Goal: Transaction & Acquisition: Purchase product/service

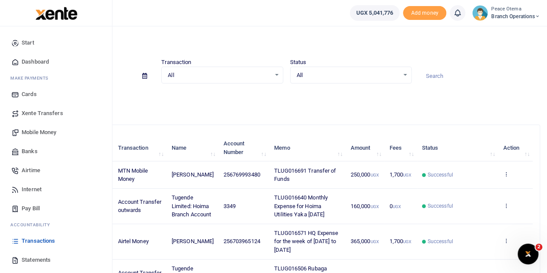
click at [38, 110] on span "Xente Transfers" at bounding box center [43, 113] width 42 height 9
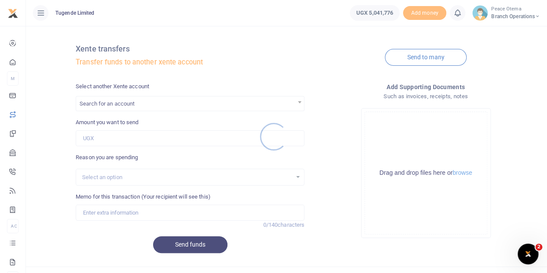
click at [122, 106] on div at bounding box center [273, 136] width 547 height 273
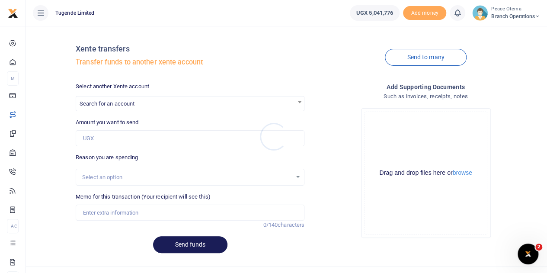
click at [122, 106] on div at bounding box center [273, 136] width 547 height 273
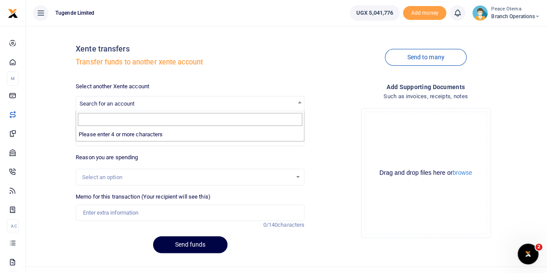
click at [122, 106] on span "Search for an account" at bounding box center [107, 103] width 55 height 6
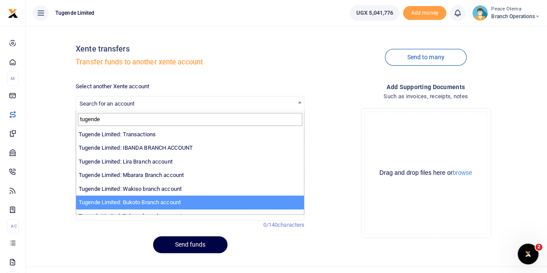
type input "tugende"
select select "3259"
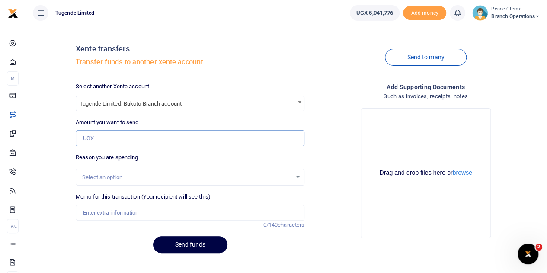
click at [89, 138] on input "Amount you want to send" at bounding box center [190, 138] width 229 height 16
paste input "203,000.00"
type input "203,000"
click at [93, 213] on input "Memo for this transaction (Your recipient will see this)" at bounding box center [190, 213] width 229 height 16
paste input "TLUG-016652"
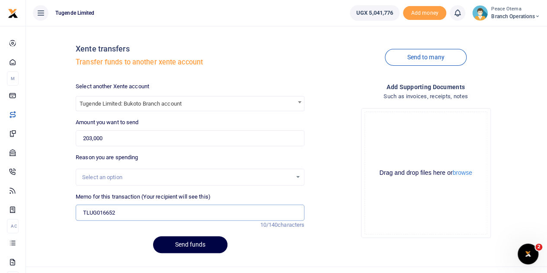
click at [122, 210] on input "TLUG016652" at bounding box center [190, 213] width 229 height 16
click at [129, 211] on input "TLUG016652" at bounding box center [190, 213] width 229 height 16
paste input "Bukoto Branch Expenses for Electricity"
type input "TLUG016652 Bukoto Branch Expenses for Electricity"
click at [178, 246] on button "Send funds" at bounding box center [190, 244] width 74 height 17
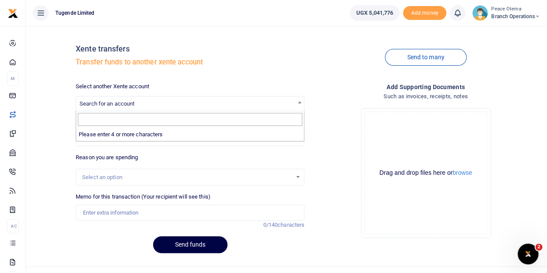
click at [124, 101] on span "Search for an account" at bounding box center [107, 103] width 55 height 6
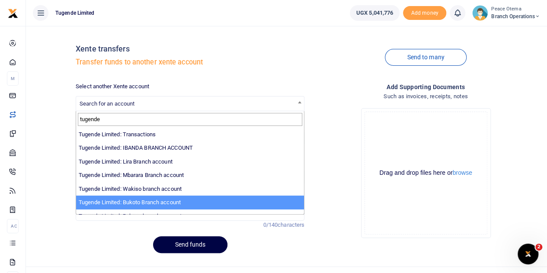
type input "tugende"
select select "3259"
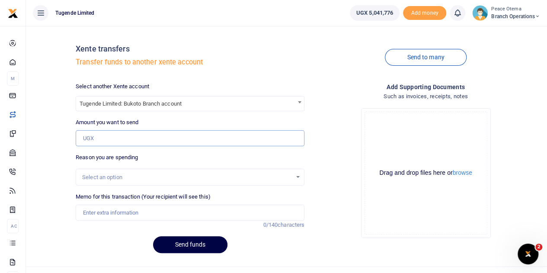
click at [108, 140] on input "Amount you want to send" at bounding box center [190, 138] width 229 height 16
click at [111, 141] on input "Amount you want to send" at bounding box center [190, 138] width 229 height 16
paste input "247,000.00"
type input "247,000"
click at [89, 213] on input "Memo for this transaction (Your recipient will see this)" at bounding box center [190, 213] width 229 height 16
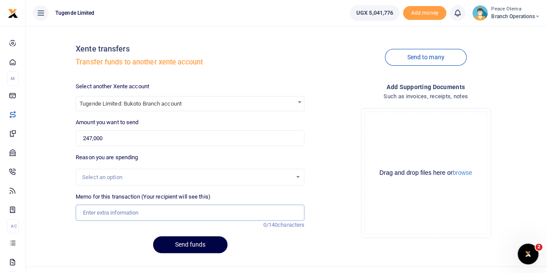
paste input "TLUG-016657"
click at [120, 215] on input "TLUG016657" at bounding box center [190, 213] width 229 height 16
type input "TLUG016657 Bukoto branch expenses for week ending 13th Sept 2025"
click at [190, 245] on button "Send funds" at bounding box center [190, 244] width 74 height 17
click at [121, 106] on span "Search for an account" at bounding box center [107, 103] width 55 height 6
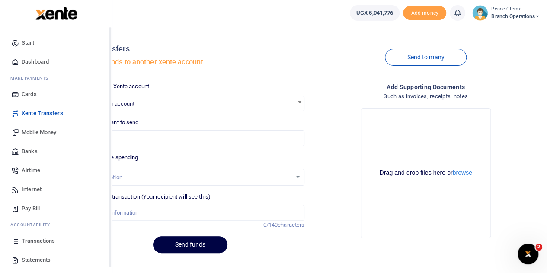
click at [31, 131] on span "Mobile Money" at bounding box center [39, 132] width 35 height 9
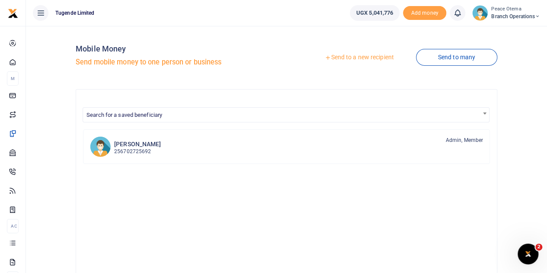
click at [325, 58] on icon at bounding box center [328, 58] width 6 height 6
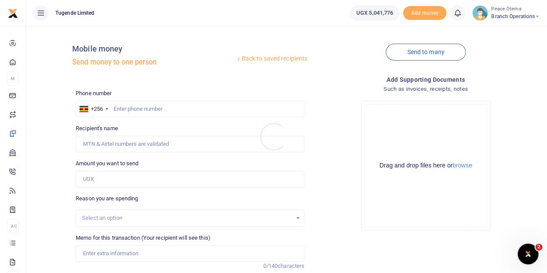
click at [123, 106] on div at bounding box center [273, 136] width 547 height 273
click at [123, 106] on input "text" at bounding box center [190, 109] width 229 height 16
type input "703965124"
click at [100, 180] on input "Amount you want to send" at bounding box center [190, 179] width 229 height 16
type input "Nayiga Christine"
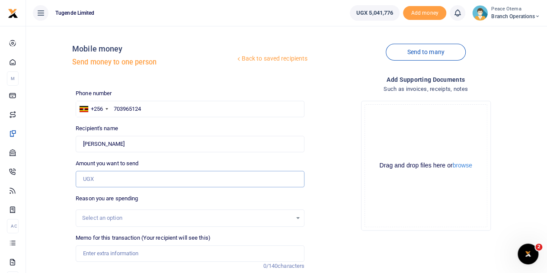
click at [94, 183] on input "Amount you want to send" at bounding box center [190, 179] width 229 height 16
paste input "328,000.00"
type input "328,000"
click at [107, 256] on input "Memo for this transaction (Your recipient will see this)" at bounding box center [190, 253] width 229 height 16
click at [98, 253] on input "Memo for this transaction (Your recipient will see this)" at bounding box center [190, 253] width 229 height 16
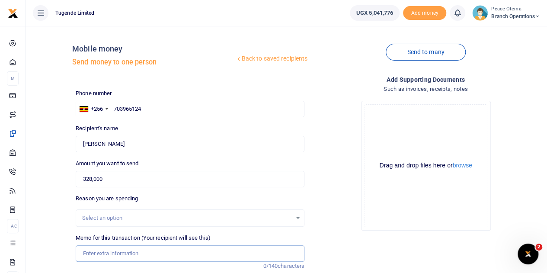
paste input "TLUG-016692"
click at [127, 253] on input "TLUG016692" at bounding box center [190, 253] width 229 height 16
click at [121, 254] on input "TLUG016692" at bounding box center [190, 253] width 229 height 16
paste input "HQ Expense 15th to 20th September 2025."
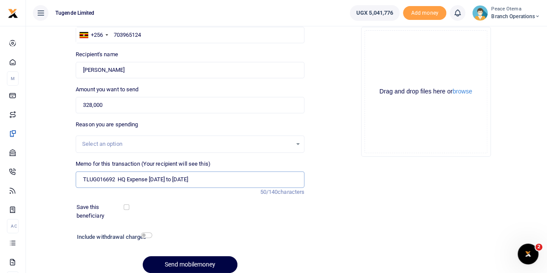
scroll to position [74, 0]
type input "TLUG016692 HQ Expense 15th to 20th September 2025"
click at [173, 258] on button "Send mobilemoney" at bounding box center [190, 264] width 95 height 17
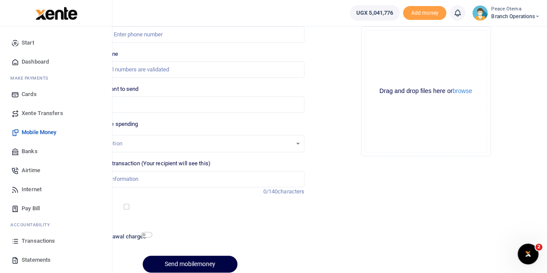
click at [27, 166] on span "Airtime" at bounding box center [31, 170] width 19 height 9
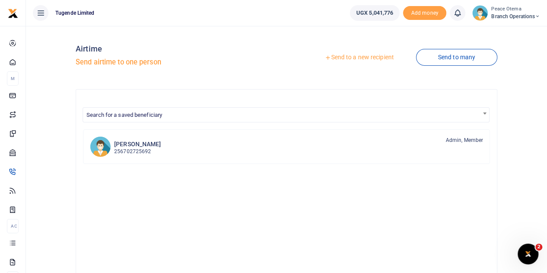
click at [325, 57] on icon at bounding box center [328, 58] width 6 height 6
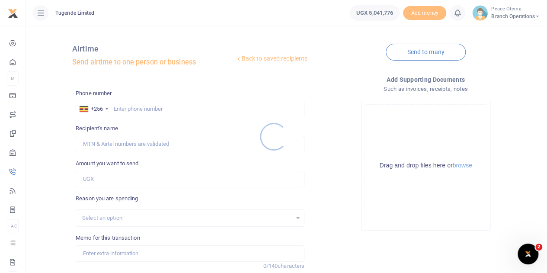
click at [118, 109] on div at bounding box center [273, 136] width 547 height 273
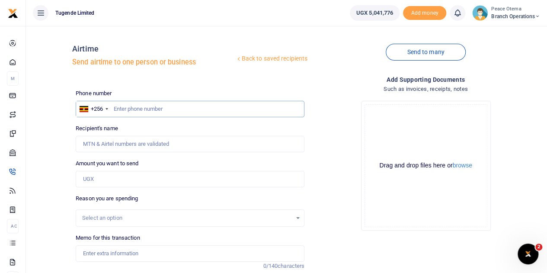
click at [118, 109] on input "text" at bounding box center [190, 109] width 229 height 16
paste input "783168582"
type input "783168582"
click at [112, 143] on input "Recipient's name" at bounding box center [190, 144] width 229 height 16
type input "Kakuma Mugoya"
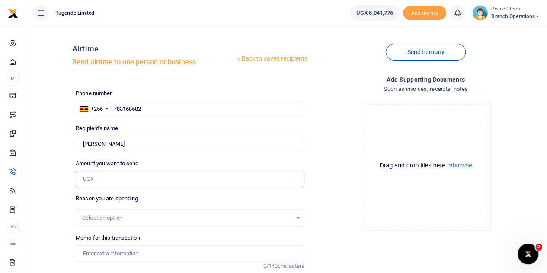
click at [97, 174] on input "Amount you want to send" at bounding box center [190, 179] width 229 height 16
type input "80,000"
click at [93, 252] on input "Memo for this transaction" at bounding box center [190, 253] width 229 height 16
click at [89, 257] on input "Memo for this transaction" at bounding box center [190, 253] width 229 height 16
paste input "TLUG-016664"
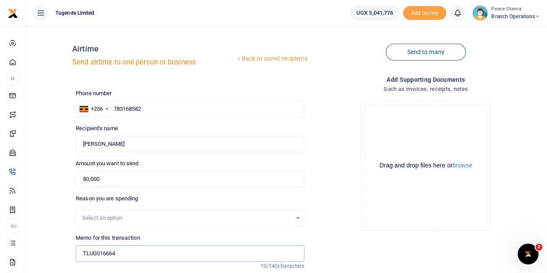
click at [136, 253] on input "TLUG016664" at bounding box center [190, 253] width 229 height 16
click at [125, 248] on input "TLUG016664" at bounding box center [190, 253] width 229 height 16
paste input "Airtime and Data for Mugoya Kakuma"
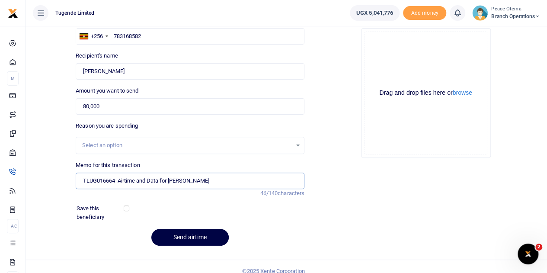
scroll to position [74, 0]
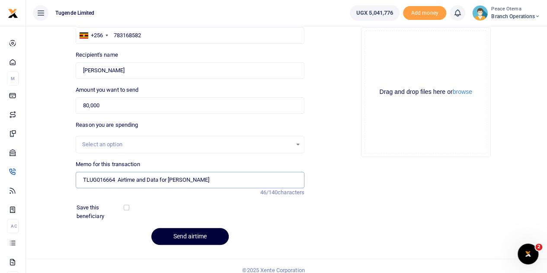
type input "TLUG016664 Airtime and Data for Mugoya Kakuma"
click at [171, 235] on button "Send airtime" at bounding box center [189, 236] width 77 height 17
type input "783168582"
click at [189, 232] on button "Send airtime" at bounding box center [189, 236] width 77 height 17
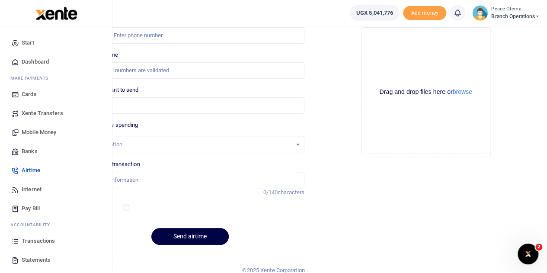
click at [35, 114] on span "Xente Transfers" at bounding box center [43, 113] width 42 height 9
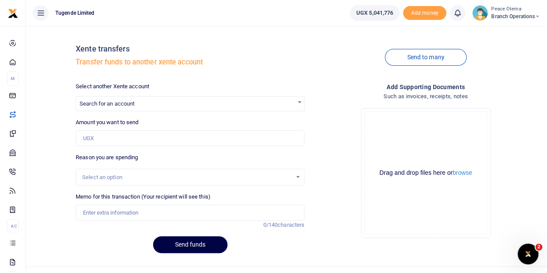
click at [114, 103] on span "Search for an account" at bounding box center [107, 103] width 55 height 6
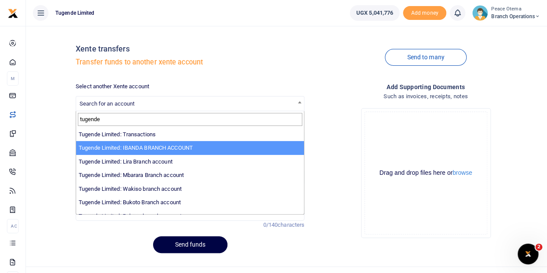
type input "tugende"
select select "3268"
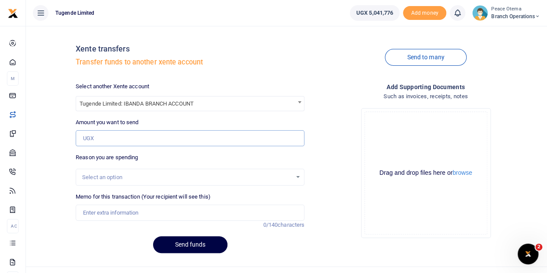
click at [103, 140] on input "Amount you want to send" at bounding box center [190, 138] width 229 height 16
click at [103, 133] on input "Amount you want to send" at bounding box center [190, 138] width 229 height 16
paste input "397,000.00"
type input "397,000"
click at [84, 209] on input "Memo for this transaction (Your recipient will see this)" at bounding box center [190, 213] width 229 height 16
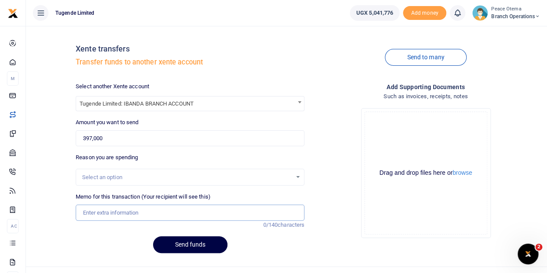
paste input "TLUG-016569"
click at [138, 211] on input "TLUG016569" at bounding box center [190, 213] width 229 height 16
click at [130, 211] on input "TLUG016569" at bounding box center [190, 213] width 229 height 16
paste input "Ibanda expenses for the month of September."
type input "TLUG016569 Ibanda expenses for the month of September"
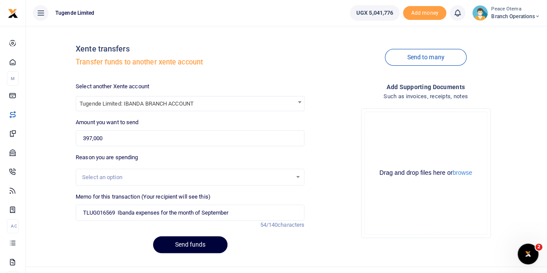
click at [188, 245] on button "Send funds" at bounding box center [190, 244] width 74 height 17
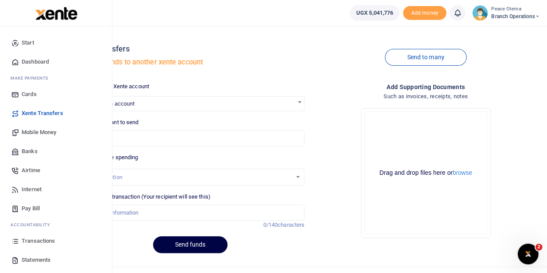
click at [35, 132] on span "Mobile Money" at bounding box center [39, 132] width 35 height 9
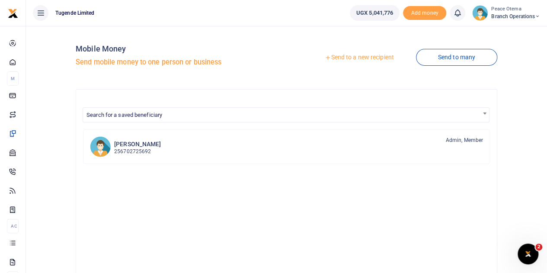
click at [325, 57] on icon at bounding box center [328, 58] width 6 height 6
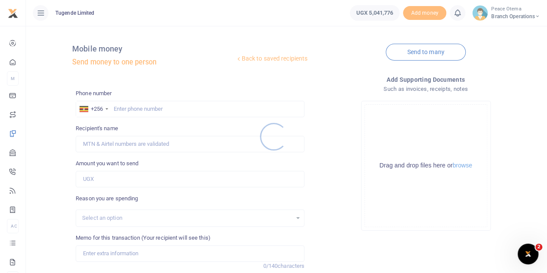
click at [128, 108] on div at bounding box center [273, 136] width 547 height 273
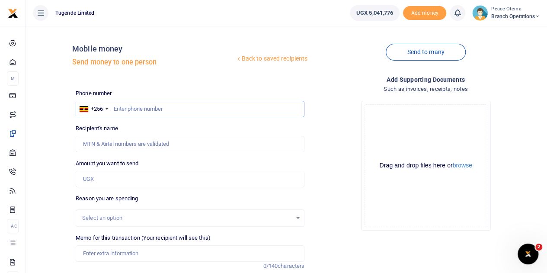
click at [128, 108] on input "text" at bounding box center [190, 109] width 229 height 16
paste input "706213743"
type input "706213743"
click at [94, 179] on input "Amount you want to send" at bounding box center [190, 179] width 229 height 16
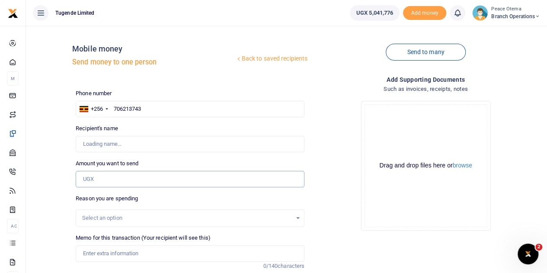
type input "Sharif Wacha"
click at [93, 173] on input "Amount you want to send" at bounding box center [190, 179] width 229 height 16
type input "40,000"
click at [98, 254] on input "Memo for this transaction (Your recipient will see this)" at bounding box center [190, 253] width 229 height 16
click at [91, 254] on input "Memo for this transaction (Your recipient will see this)" at bounding box center [190, 253] width 229 height 16
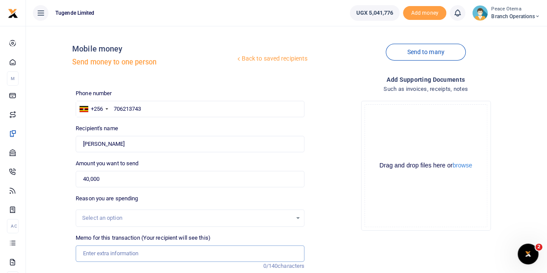
paste input "TLUG-016644"
click at [135, 251] on input "TLUG016644" at bounding box center [190, 253] width 229 height 16
click at [131, 250] on input "TLUG016644" at bounding box center [190, 253] width 229 height 16
paste input "Iganga branch office slashing requisition"
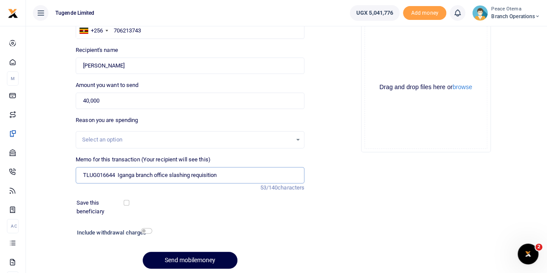
scroll to position [79, 0]
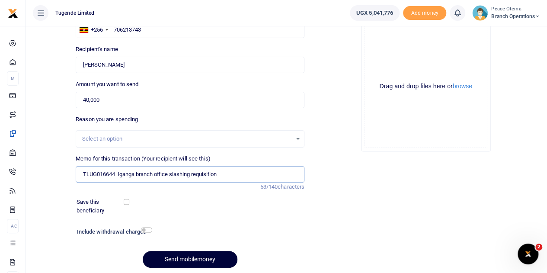
type input "TLUG016644 Iganga branch office slashing requisition"
click at [167, 257] on button "Send mobilemoney" at bounding box center [190, 259] width 95 height 17
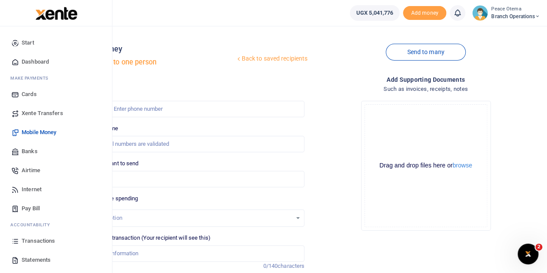
click at [30, 116] on span "Xente Transfers" at bounding box center [43, 113] width 42 height 9
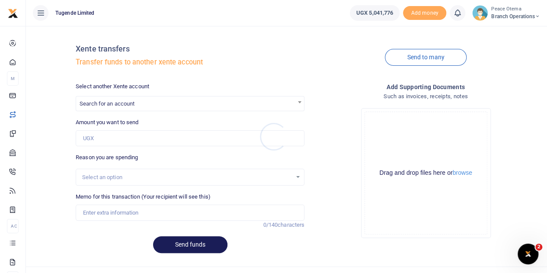
click at [105, 107] on div at bounding box center [273, 136] width 547 height 273
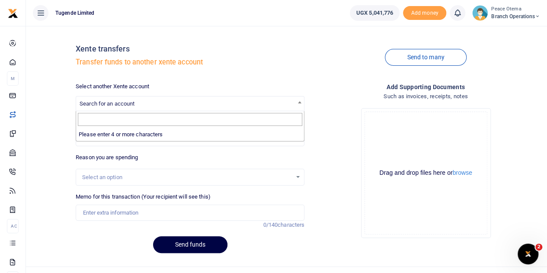
click at [105, 107] on span "Search for an account" at bounding box center [107, 103] width 55 height 6
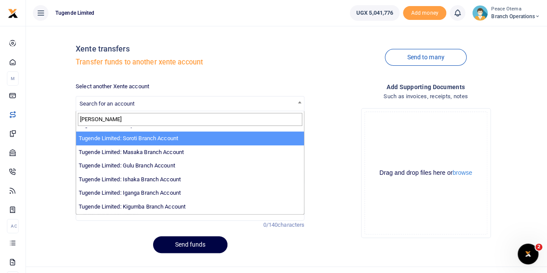
scroll to position [201, 0]
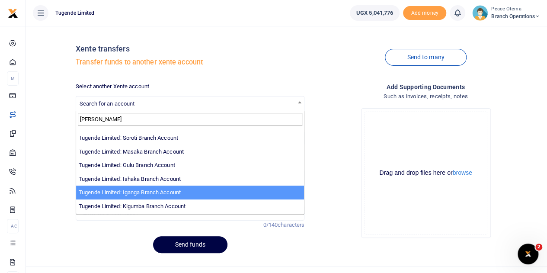
type input "tugend"
select select "3379"
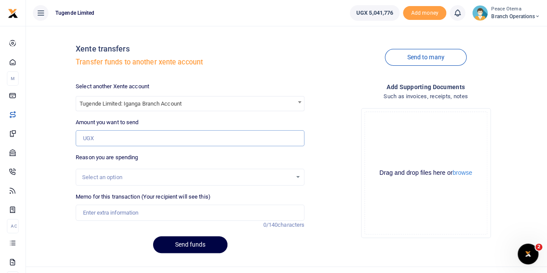
click at [106, 131] on input "Amount you want to send" at bounding box center [190, 138] width 229 height 16
click at [92, 133] on input "Amount you want to send" at bounding box center [190, 138] width 229 height 16
paste input "59,000.00"
type input "59,000"
click at [109, 210] on input "Memo for this transaction (Your recipient will see this)" at bounding box center [190, 213] width 229 height 16
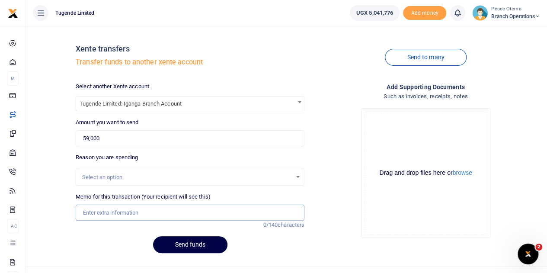
paste input "TLUG-016643"
click at [138, 217] on input "TLUG016643" at bounding box center [190, 213] width 229 height 16
click at [132, 215] on input "TLUG016643" at bounding box center [190, 213] width 229 height 16
paste input "Iganga branch requisition for week ending 13 Sept 2025"
type input "TLUG016643 Iganga branch requisition for week ending 13 Sept 2025"
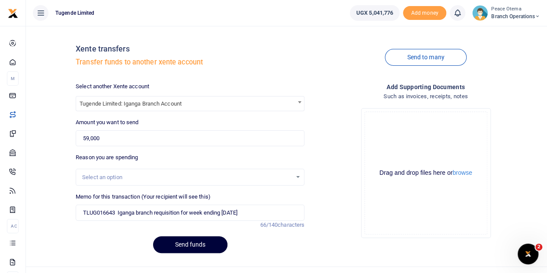
click at [175, 248] on button "Send funds" at bounding box center [190, 244] width 74 height 17
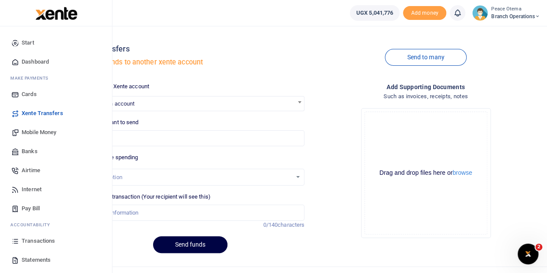
click at [23, 131] on span "Mobile Money" at bounding box center [39, 132] width 35 height 9
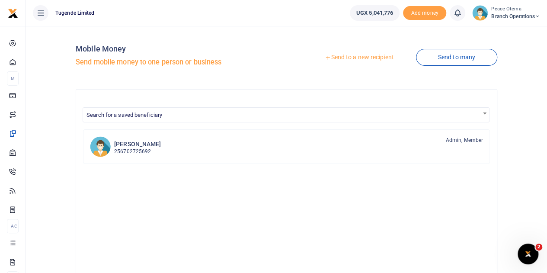
click at [325, 59] on icon at bounding box center [328, 58] width 6 height 6
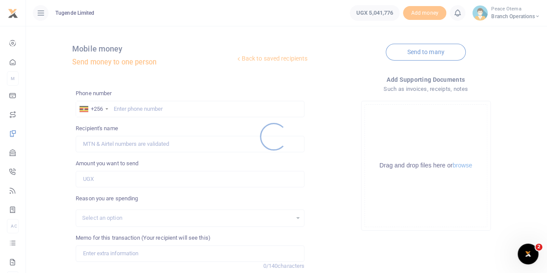
click at [122, 107] on div at bounding box center [273, 136] width 547 height 273
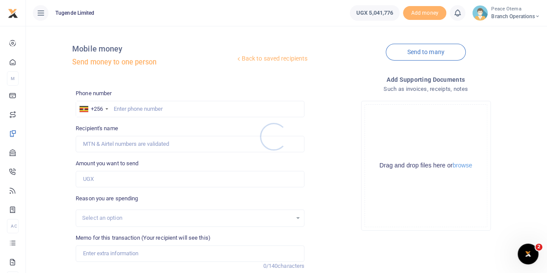
click at [122, 107] on div at bounding box center [273, 136] width 547 height 273
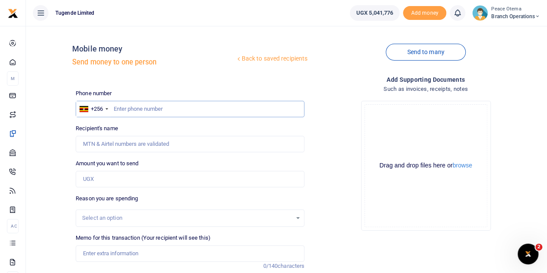
click at [122, 107] on input "text" at bounding box center [190, 109] width 229 height 16
paste input "762310271"
type input "762310271"
type input "Nespol Elungat"
click at [94, 174] on input "Amount you want to send" at bounding box center [190, 179] width 229 height 16
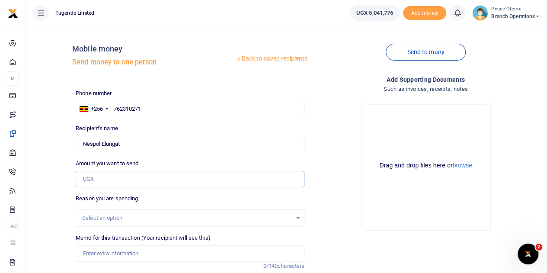
paste input "10,000.00"
type input "10,000"
click at [91, 253] on input "Memo for this transaction (Your recipient will see this)" at bounding box center [190, 253] width 229 height 16
paste input "TLUG-016529"
click at [125, 256] on input "TLUG016529" at bounding box center [190, 253] width 229 height 16
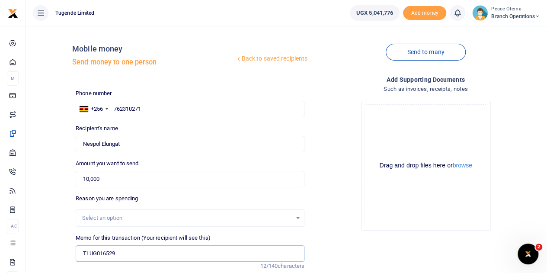
click at [124, 253] on input "TLUG016529" at bounding box center [190, 253] width 229 height 16
paste input "Iganga branch office digging requisition"
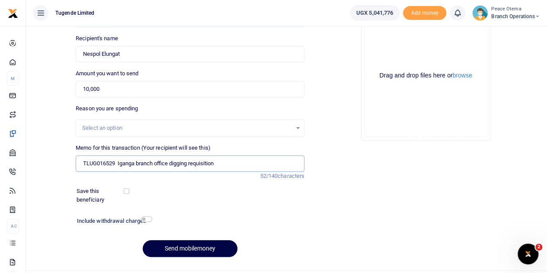
scroll to position [90, 0]
type input "TLUG016529 Iganga branch office digging requisition"
click at [169, 249] on button "Send mobilemoney" at bounding box center [190, 248] width 95 height 17
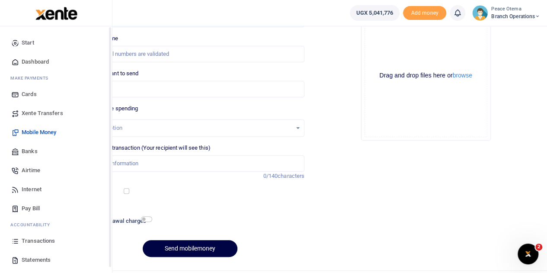
click at [33, 115] on span "Xente Transfers" at bounding box center [43, 113] width 42 height 9
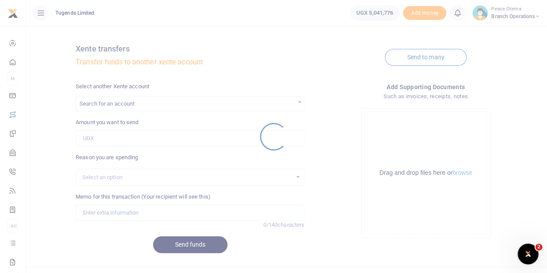
click at [116, 104] on div at bounding box center [273, 136] width 547 height 273
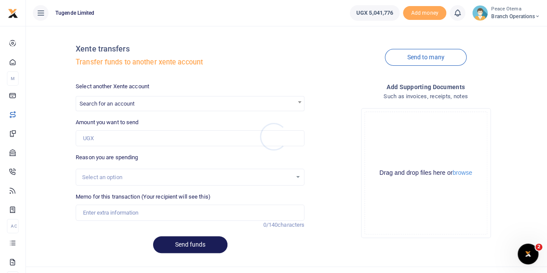
click at [116, 104] on div at bounding box center [273, 136] width 547 height 273
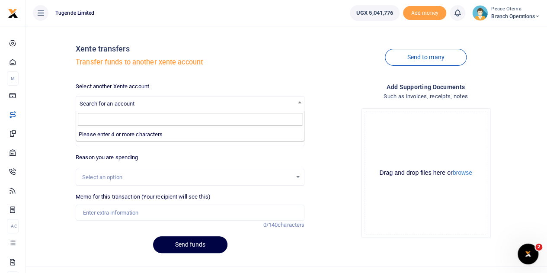
click at [116, 104] on span "Search for an account" at bounding box center [107, 103] width 55 height 6
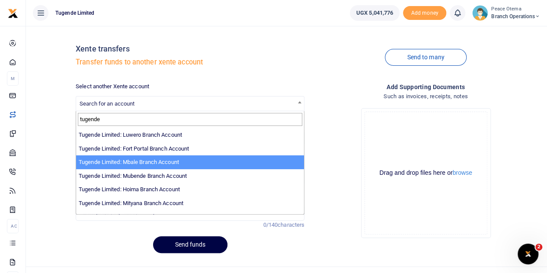
scroll to position [122, 0]
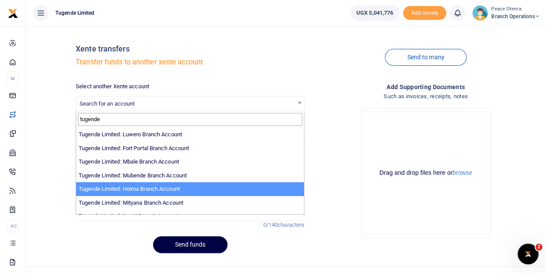
type input "tugende"
select select "3349"
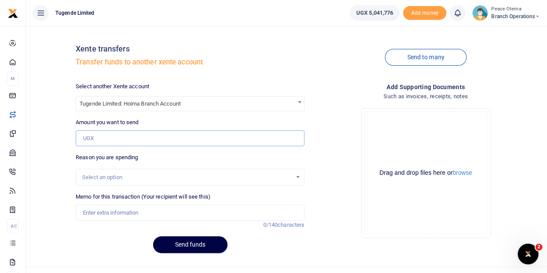
click at [100, 131] on input "Amount you want to send" at bounding box center [190, 138] width 229 height 16
click at [109, 137] on input "Amount you want to send" at bounding box center [190, 138] width 229 height 16
paste input "513,000.00"
type input "513,000"
click at [94, 207] on input "Memo for this transaction (Your recipient will see this)" at bounding box center [190, 213] width 229 height 16
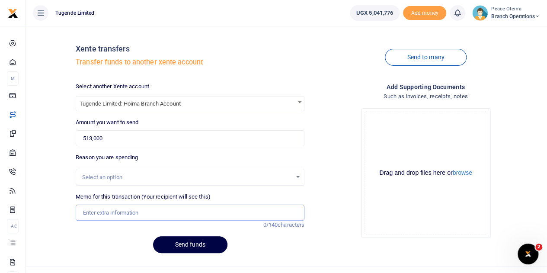
paste input "TLUG-016487"
click at [123, 216] on input "TLUG016487" at bounding box center [190, 213] width 229 height 16
type input "TLUG016487 Hoima internet for 3 months"
click at [175, 244] on button "Send funds" at bounding box center [190, 244] width 74 height 17
click at [121, 105] on span "Search for an account" at bounding box center [107, 103] width 55 height 6
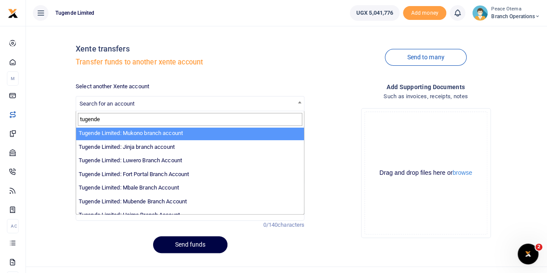
scroll to position [97, 0]
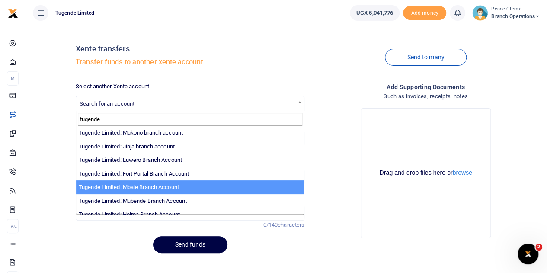
type input "tugende"
select select "3347"
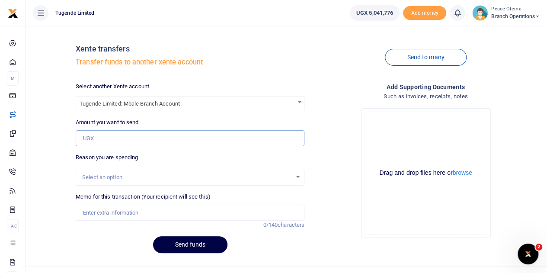
click at [113, 140] on input "Amount you want to send" at bounding box center [190, 138] width 229 height 16
click at [91, 140] on input "Amount you want to send" at bounding box center [190, 138] width 229 height 16
paste input "175,000.00"
type input "175,000"
click at [97, 212] on input "Memo for this transaction (Your recipient will see this)" at bounding box center [190, 213] width 229 height 16
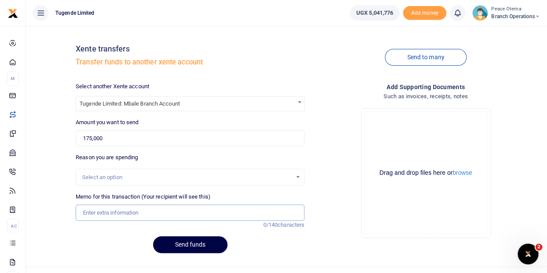
paste input "TLUG-016484"
click at [130, 215] on input "TLUG016484" at bounding box center [190, 213] width 229 height 16
paste input "Mbale September 2025 internet subscription requisition"
click at [128, 212] on input "TLUG016484" at bounding box center [190, 213] width 229 height 16
type input "TLUG016484 Mbale September 2025 internet subscription requisition"
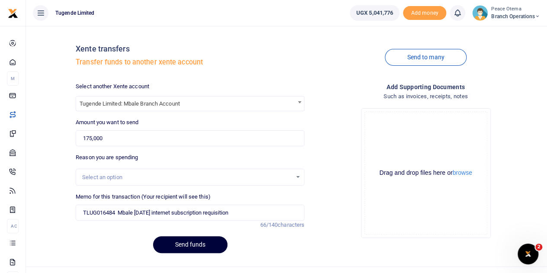
click at [172, 243] on button "Send funds" at bounding box center [190, 244] width 74 height 17
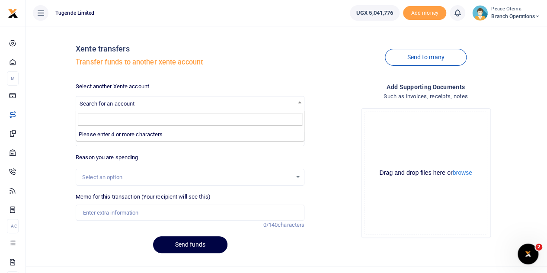
click at [107, 104] on span "Search for an account" at bounding box center [107, 103] width 55 height 6
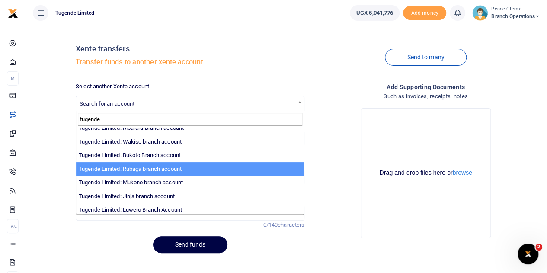
scroll to position [50, 0]
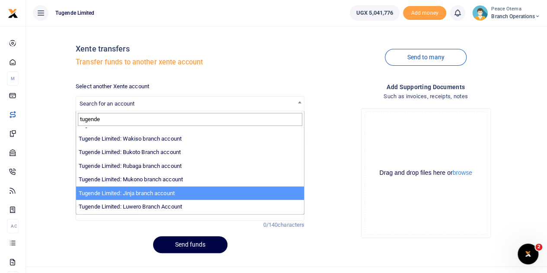
type input "tugende"
select select "3262"
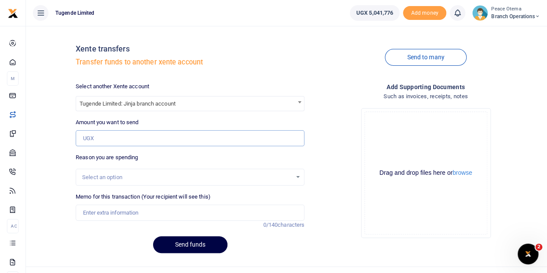
click at [102, 139] on input "Amount you want to send" at bounding box center [190, 138] width 229 height 16
click at [128, 135] on input "Amount you want to send" at bounding box center [190, 138] width 229 height 16
paste input "293,500.00"
type input "293,500"
click at [102, 211] on input "Memo for this transaction (Your recipient will see this)" at bounding box center [190, 213] width 229 height 16
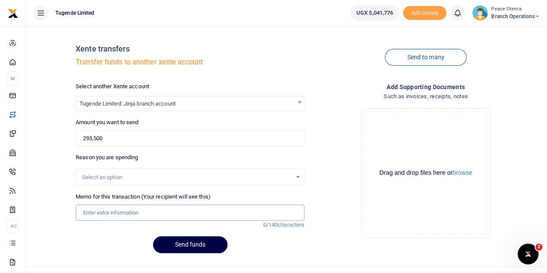
paste input "TLUG-016661"
click at [139, 211] on input "TLUG016661" at bounding box center [190, 213] width 229 height 16
click at [134, 210] on input "TLUG016661 and" at bounding box center [190, 213] width 229 height 16
paste input "TLUG-016642"
click at [182, 216] on input "TLUG016661 and TLUG016642" at bounding box center [190, 213] width 229 height 16
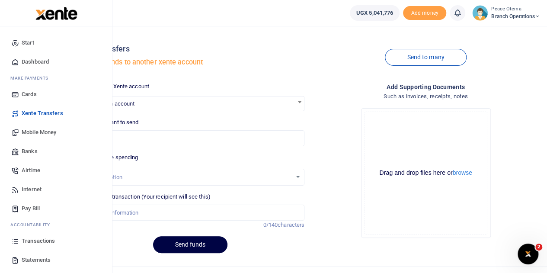
click at [37, 131] on span "Mobile Money" at bounding box center [39, 132] width 35 height 9
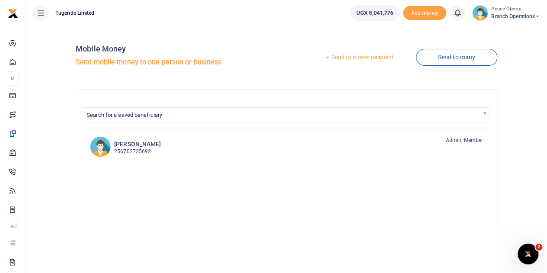
click at [325, 58] on icon at bounding box center [328, 58] width 6 height 6
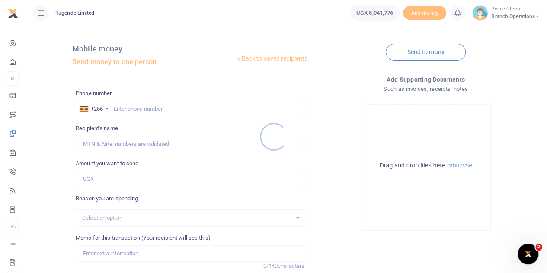
click at [121, 105] on div at bounding box center [273, 136] width 547 height 273
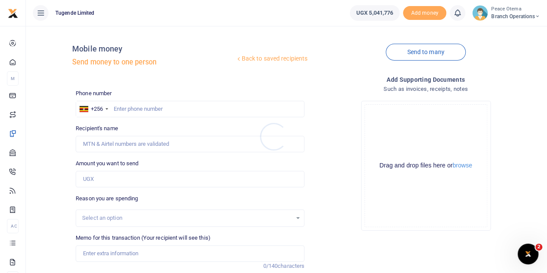
click at [121, 105] on div at bounding box center [273, 136] width 547 height 273
click at [121, 105] on input "text" at bounding box center [190, 109] width 229 height 16
paste input "705793932"
type input "705793932"
click at [99, 179] on input "Amount you want to send" at bounding box center [190, 179] width 229 height 16
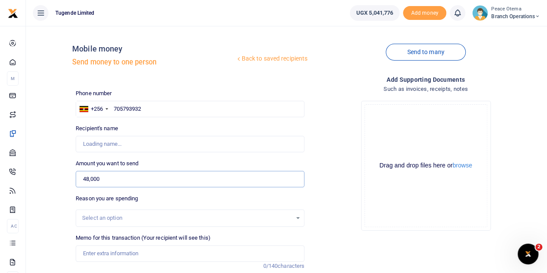
type input "48,000"
click at [100, 255] on input "Memo for this transaction (Your recipient will see this)" at bounding box center [190, 253] width 229 height 16
type input "[PERSON_NAME]"
click at [87, 250] on input "Memo for this transaction (Your recipient will see this)" at bounding box center [190, 253] width 229 height 16
paste input "TLUG-016646"
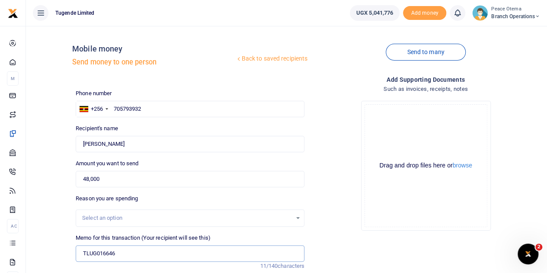
click at [124, 250] on input "TLUG016646" at bounding box center [190, 253] width 229 height 16
click at [128, 248] on input "TLUG016646" at bounding box center [190, 253] width 229 height 16
paste input "Masaka Office cleaning Requisition"
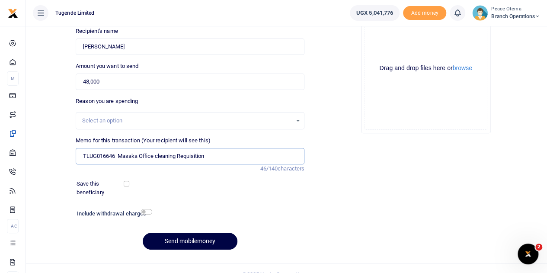
scroll to position [98, 0]
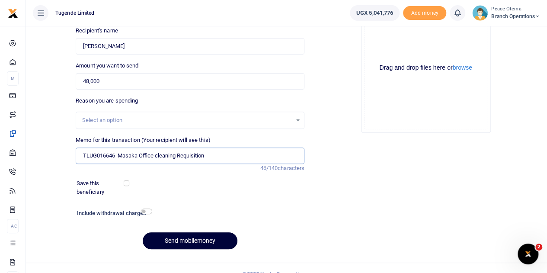
type input "TLUG016646 Masaka Office cleaning Requisition"
click at [186, 245] on button "Send mobilemoney" at bounding box center [190, 240] width 95 height 17
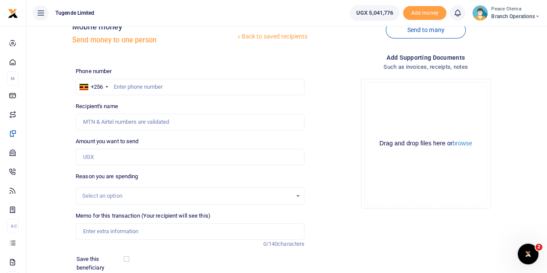
scroll to position [21, 0]
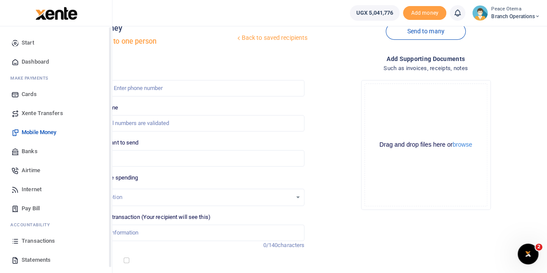
click at [42, 115] on span "Xente Transfers" at bounding box center [43, 113] width 42 height 9
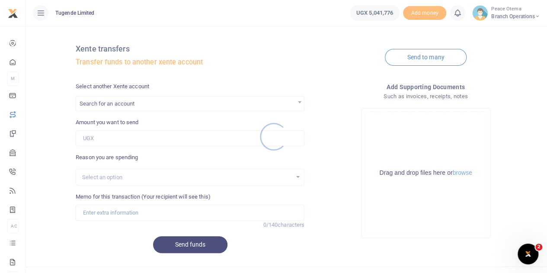
click at [124, 109] on div at bounding box center [273, 136] width 547 height 273
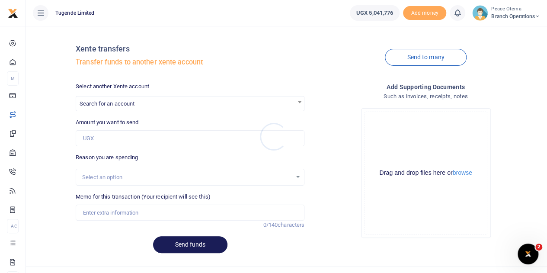
click at [124, 109] on div at bounding box center [273, 136] width 547 height 273
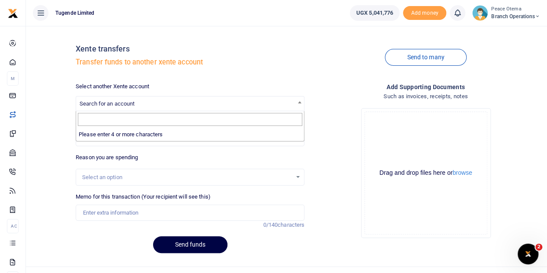
click at [124, 109] on span "Search for an account" at bounding box center [190, 103] width 228 height 13
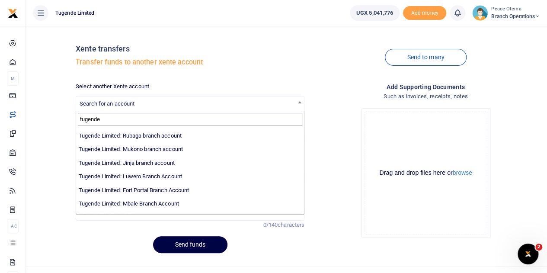
scroll to position [84, 0]
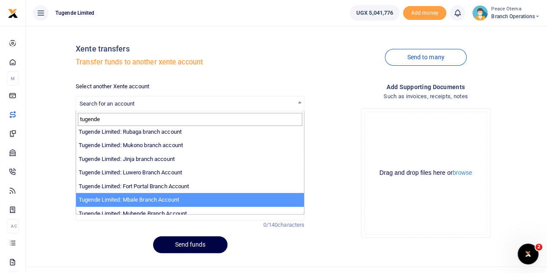
type input "tugende"
select select "3347"
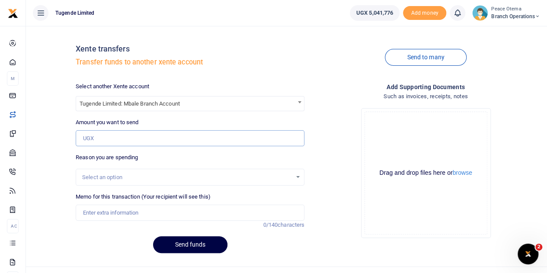
click at [99, 131] on input "Amount you want to send" at bounding box center [190, 138] width 229 height 16
click at [93, 139] on input "Amount you want to send" at bounding box center [190, 138] width 229 height 16
paste input "470,000.00"
type input "470,000"
click at [88, 211] on input "Memo for this transaction (Your recipient will see this)" at bounding box center [190, 213] width 229 height 16
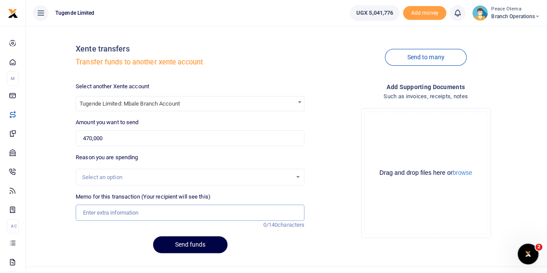
paste input "TLUG-016626"
click at [125, 212] on input "TLUG016626" at bounding box center [190, 213] width 229 height 16
paste input "TLUG-016625"
click at [120, 215] on input "TLUG016626 TLUG-016625" at bounding box center [190, 213] width 229 height 16
click at [160, 213] on input "TLUG016626 TLUG016625" at bounding box center [190, 213] width 229 height 16
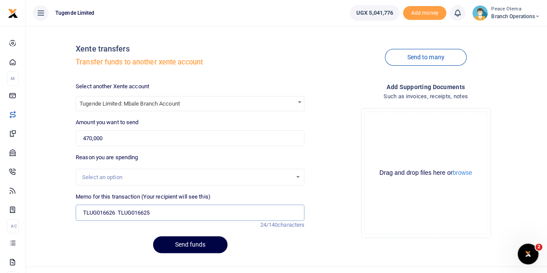
paste input "TLUG-016624"
click at [164, 215] on input "TLUG016626 TLUG016625 TLUG-016624" at bounding box center [190, 213] width 229 height 16
click at [197, 207] on input "TLUG016626 TLUG016625 TLUG016624" at bounding box center [190, 213] width 229 height 16
click at [196, 216] on input "TLUG016626 TLUG016625 TLUG016624" at bounding box center [190, 213] width 229 height 16
paste input "TLUG-016561"
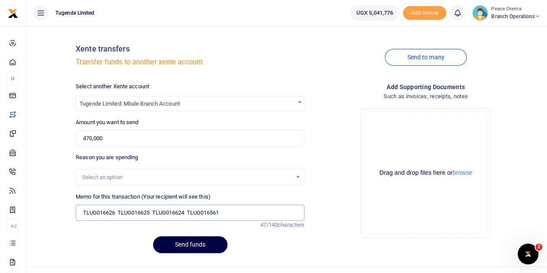
click at [234, 211] on input "TLUG016626 TLUG016625 TLUG016624 TLUG016561" at bounding box center [190, 213] width 229 height 16
type input "TLUG016626 TLUG016625 TLUG016624 TLUG016561"
drag, startPoint x: 108, startPoint y: 139, endPoint x: 66, endPoint y: 137, distance: 42.5
click at [66, 137] on div "Xente transfers Transfer funds to another xente account Send to many Select ano…" at bounding box center [286, 146] width 515 height 227
paste input "737,000."
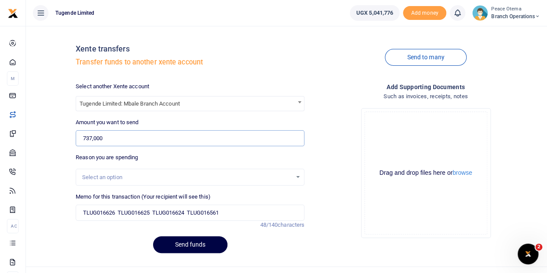
type input "737,000"
click at [227, 209] on input "TLUG016626 TLUG016625 TLUG016624 TLUG016561" at bounding box center [190, 213] width 229 height 16
paste input "TLUG-016531"
click at [265, 215] on input "TLUG016626 TLUG016625 TLUG016624 TLUG016561 TLUG016531" at bounding box center [190, 213] width 229 height 16
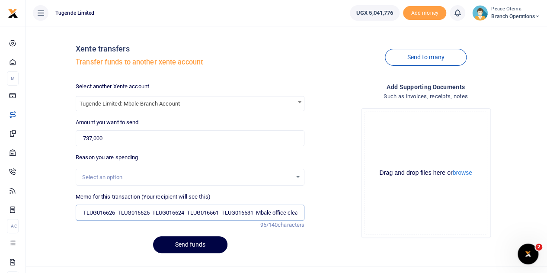
click at [258, 213] on input "TLUG016626 TLUG016625 TLUG016624 TLUG016561 TLUG016531 Mbale office cleaning ex…" at bounding box center [190, 213] width 229 height 16
click at [284, 212] on input "TLUG016626 TLUG016625 TLUG016624 TLUG016561 TLUG016531 Mbale office cleaning ex…" at bounding box center [190, 213] width 229 height 16
click at [190, 243] on button "Send funds" at bounding box center [190, 244] width 74 height 17
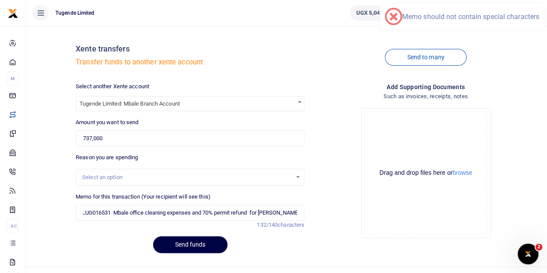
scroll to position [0, 144]
click at [216, 211] on input "TLUG016626 TLUG016625 TLUG016624 TLUG016561 TLUG016531 Mbale office cleaning ex…" at bounding box center [190, 213] width 229 height 16
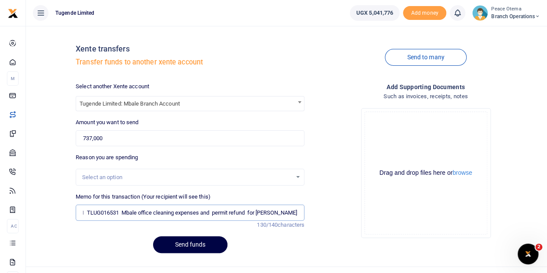
scroll to position [0, 137]
type input "TLUG016626 TLUG016625 TLUG016624 TLUG016561 TLUG016531 Mbale office cleaning ex…"
click at [208, 246] on button "Send funds" at bounding box center [190, 244] width 74 height 17
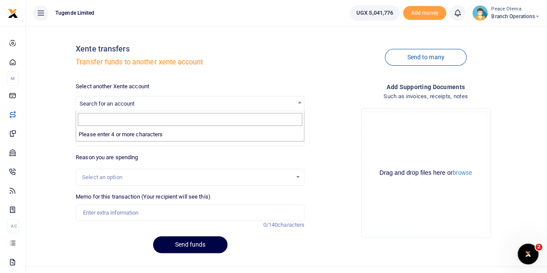
click at [105, 105] on span "Search for an account" at bounding box center [107, 103] width 55 height 6
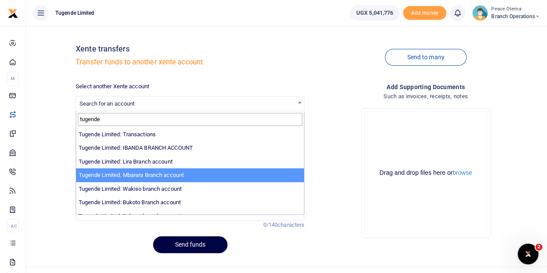
type input "tugende"
select select "3290"
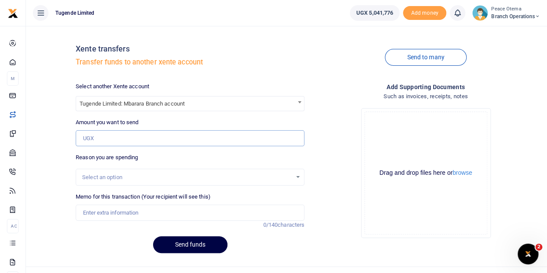
click at [103, 142] on input "Amount you want to send" at bounding box center [190, 138] width 229 height 16
click at [98, 141] on input "Amount you want to send" at bounding box center [190, 138] width 229 height 16
paste input "106,000.00"
type input "106,000"
click at [96, 208] on input "Memo for this transaction (Your recipient will see this)" at bounding box center [190, 213] width 229 height 16
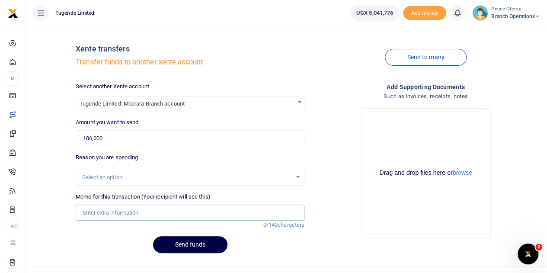
paste input "TLUG-016623"
click at [122, 210] on input "TLUG016623" at bounding box center [190, 213] width 229 height 16
type input "TLUG016623 Mbarara electricity"
click at [170, 245] on button "Send funds" at bounding box center [190, 244] width 74 height 17
click at [115, 103] on span "Search for an account" at bounding box center [107, 103] width 55 height 6
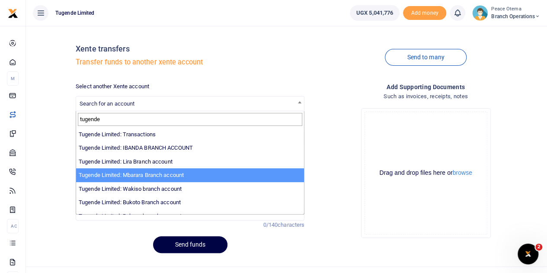
type input "tugende"
select select "3290"
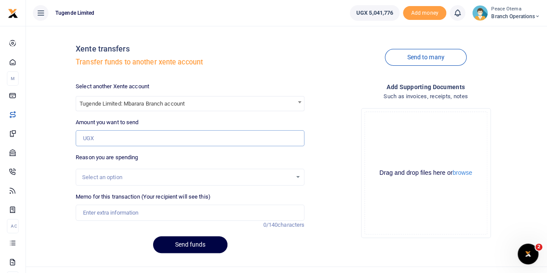
click at [99, 136] on input "Amount you want to send" at bounding box center [190, 138] width 229 height 16
paste input "239,500.00"
type input "239,500"
click at [95, 212] on input "Memo for this transaction (Your recipient will see this)" at bounding box center [190, 213] width 229 height 16
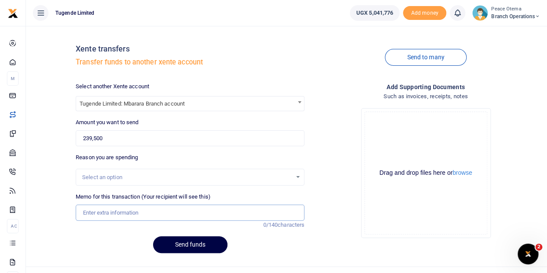
paste input "TLUG-016560"
click at [125, 212] on input "TLUG016560" at bounding box center [190, 213] width 229 height 16
click at [130, 209] on input "TLUG016560" at bounding box center [190, 213] width 229 height 16
paste input "Mbarara weekly expenses for week ending [DATE]"
type input "TLUG016560 Mbarara weekly expenses for week ending [DATE]"
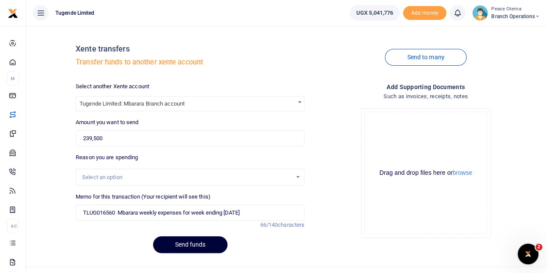
click at [174, 247] on button "Send funds" at bounding box center [190, 244] width 74 height 17
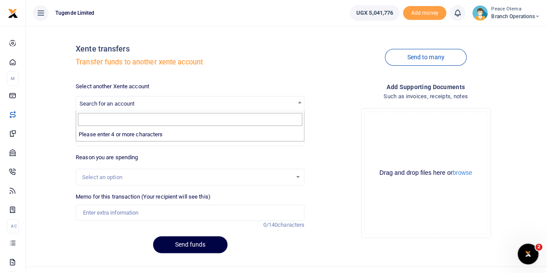
click at [112, 106] on span "Search for an account" at bounding box center [107, 103] width 55 height 6
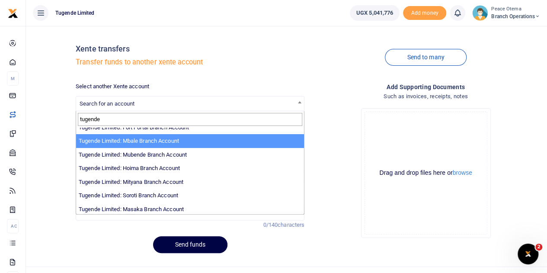
scroll to position [147, 0]
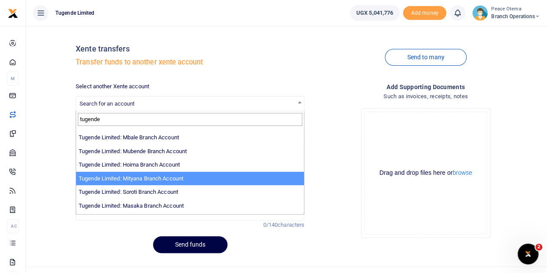
type input "tugende"
select select "3350"
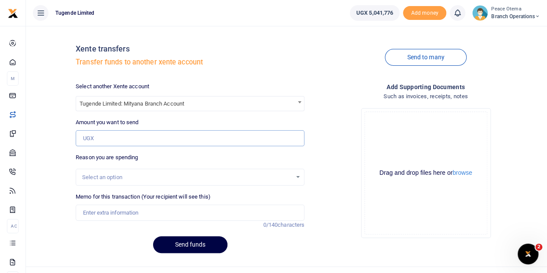
click at [98, 141] on input "Amount you want to send" at bounding box center [190, 138] width 229 height 16
paste input "411,000.00"
type input "411,000"
click at [105, 206] on input "Memo for this transaction (Your recipient will see this)" at bounding box center [190, 213] width 229 height 16
click at [93, 214] on input "Memo for this transaction (Your recipient will see this)" at bounding box center [190, 213] width 229 height 16
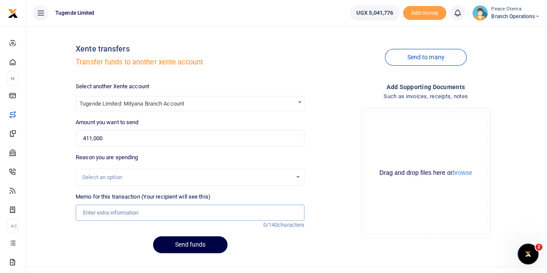
paste input "TLUG-016583"
click at [132, 212] on input "TLUG016583" at bounding box center [190, 213] width 229 height 16
click at [138, 213] on input "TLUG016583 and" at bounding box center [190, 213] width 229 height 16
paste input "TLUG-016446"
click at [175, 214] on input "TLUG016583 and TLUG016446" at bounding box center [190, 213] width 229 height 16
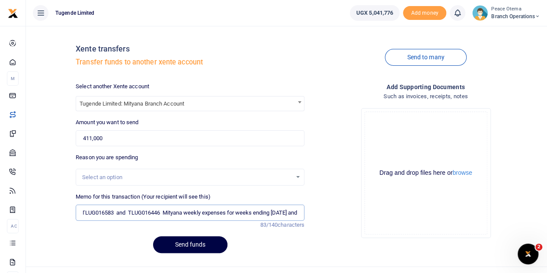
scroll to position [0, 0]
click at [260, 207] on input "TLUG016583 and TLUG016446 Mityana weekly expenses for weeks ending [DATE] and" at bounding box center [190, 213] width 229 height 16
type input "TLUG016583 and TLUG016446 Mityana weekly expenses for weeks ending [DATE] and […"
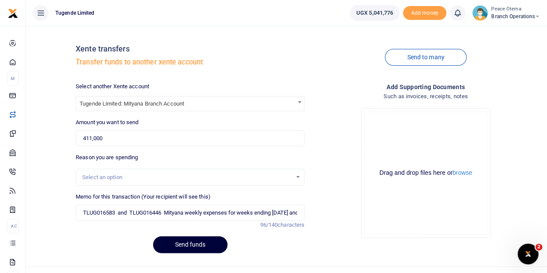
click at [195, 250] on button "Send funds" at bounding box center [190, 244] width 74 height 17
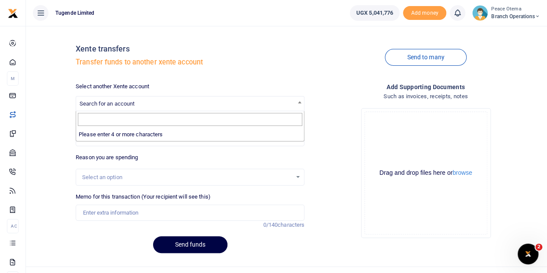
click at [125, 101] on span "Search for an account" at bounding box center [107, 103] width 55 height 6
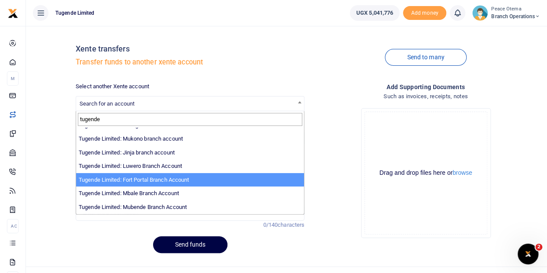
scroll to position [119, 0]
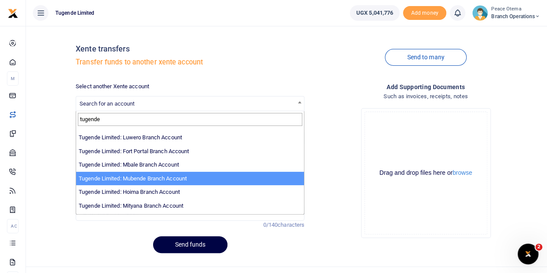
type input "tugende"
select select "3348"
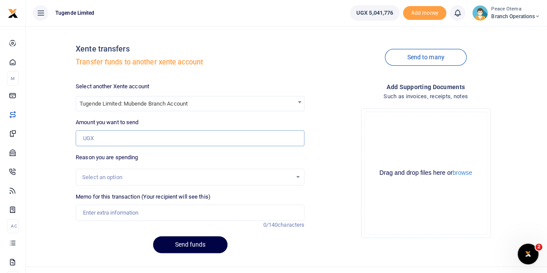
click at [96, 135] on input "Amount you want to send" at bounding box center [190, 138] width 229 height 16
paste input "118,000.00"
type input "118,000"
click at [91, 206] on input "Memo for this transaction (Your recipient will see this)" at bounding box center [190, 213] width 229 height 16
paste input "TLUG-016660"
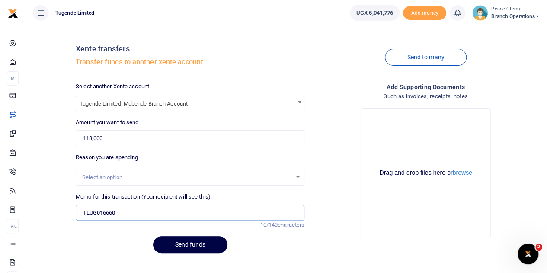
click at [144, 212] on input "TLUG016660" at bounding box center [190, 213] width 229 height 16
click at [126, 209] on input "TLUG016660" at bounding box center [190, 213] width 229 height 16
paste input "Technician facilitation from Fortportal to Mubende"
type input "TLUG016660 Technician facilitation from Fortportal to Mubende"
click at [180, 241] on button "Send funds" at bounding box center [190, 244] width 74 height 17
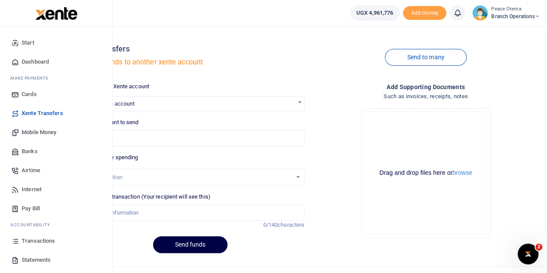
click at [36, 130] on span "Mobile Money" at bounding box center [39, 132] width 35 height 9
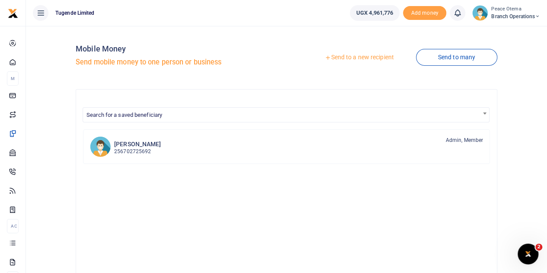
click at [325, 60] on icon at bounding box center [328, 58] width 6 height 6
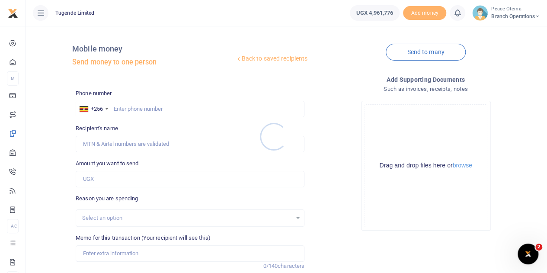
click at [116, 109] on div at bounding box center [273, 136] width 547 height 273
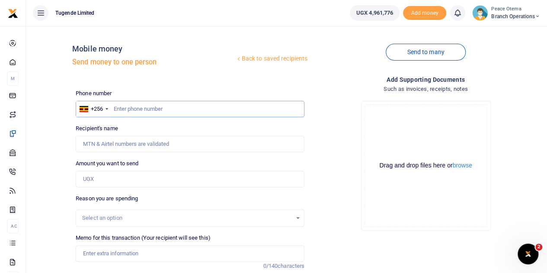
click at [116, 109] on input "text" at bounding box center [190, 109] width 229 height 16
paste input "775258154"
type input "775258154"
type input "Justine Nassuna"
type input "775258154"
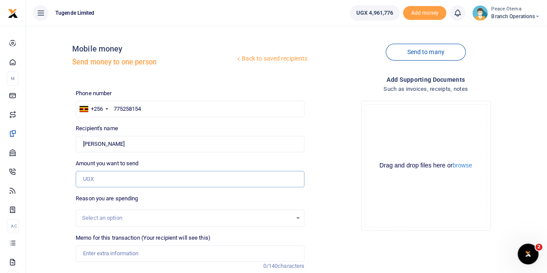
click at [91, 182] on input "Amount you want to send" at bounding box center [190, 179] width 229 height 16
paste input "70,000.00"
type input "70,000"
click at [81, 257] on input "Memo for this transaction (Your recipient will see this)" at bounding box center [190, 253] width 229 height 16
paste input "TLUG-016637"
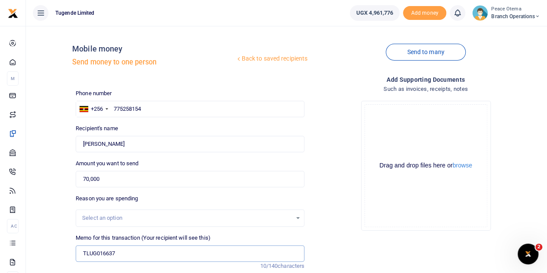
click at [130, 255] on input "TLUG016637" at bounding box center [190, 253] width 229 height 16
click at [131, 249] on input "TLUG016637" at bounding box center [190, 253] width 229 height 16
paste input "Rubaga Branch Compound slashing and cleaning September 2025"
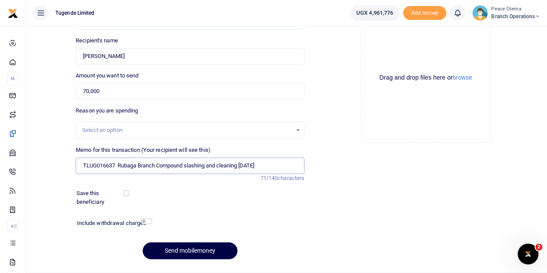
scroll to position [89, 0]
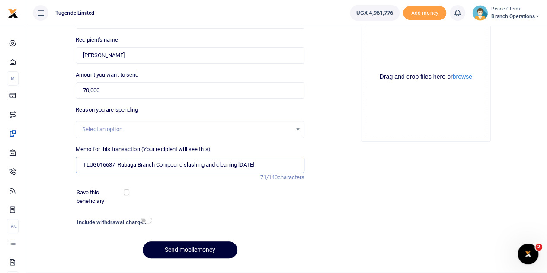
type input "TLUG016637 Rubaga Branch Compound slashing and cleaning September 2025"
click at [175, 245] on button "Send mobilemoney" at bounding box center [190, 249] width 95 height 17
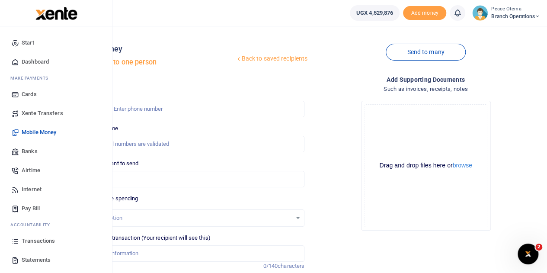
click at [32, 243] on span "Transactions" at bounding box center [38, 241] width 33 height 9
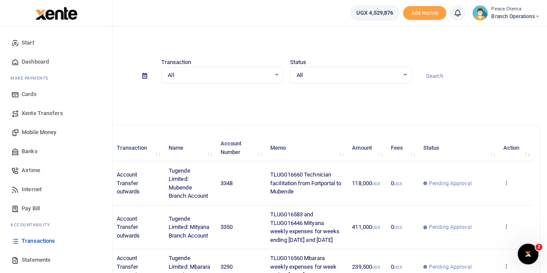
click at [27, 113] on span "Xente Transfers" at bounding box center [43, 113] width 42 height 9
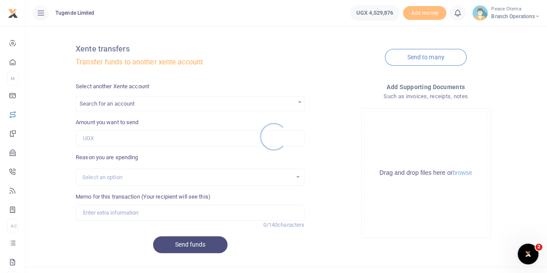
click at [133, 103] on div at bounding box center [273, 136] width 547 height 273
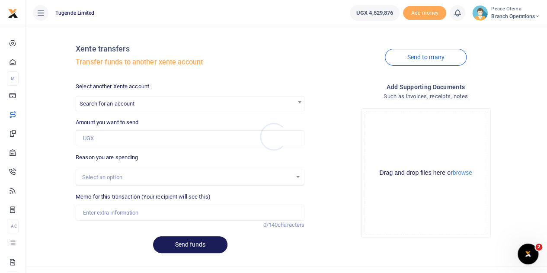
click at [133, 103] on div at bounding box center [273, 136] width 547 height 273
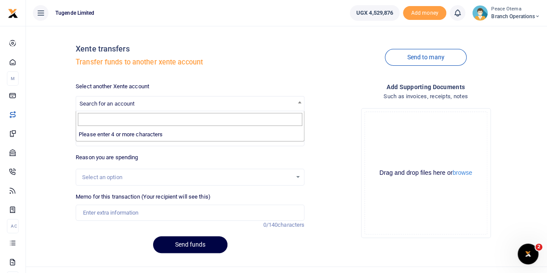
click at [133, 103] on span "Search for an account" at bounding box center [107, 103] width 55 height 6
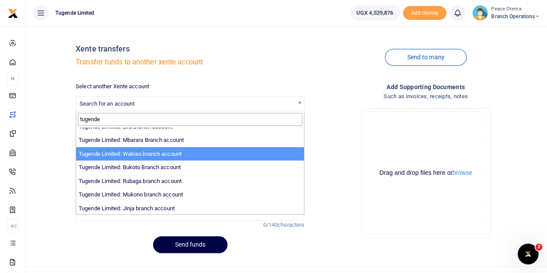
scroll to position [35, 0]
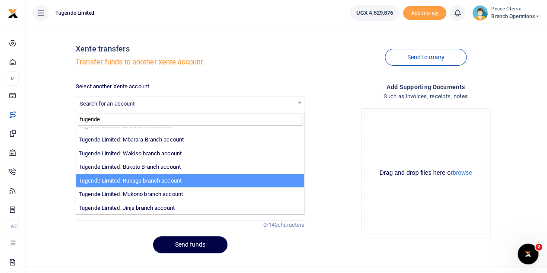
type input "tugende"
select select "3260"
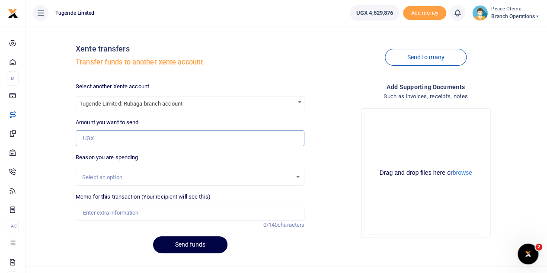
click at [114, 142] on input "Amount you want to send" at bounding box center [190, 138] width 229 height 16
click at [100, 140] on input "Amount you want to send" at bounding box center [190, 138] width 229 height 16
paste input "105,000.00"
type input "105,000"
click at [95, 215] on input "Memo for this transaction (Your recipient will see this)" at bounding box center [190, 213] width 229 height 16
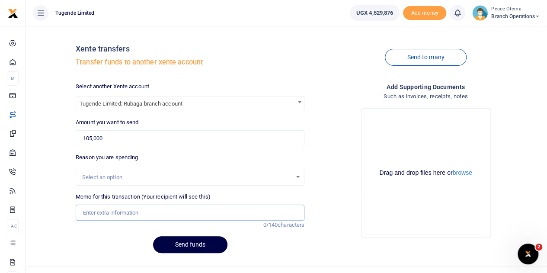
paste input "TLUG-016634"
click at [122, 214] on input "TLUG016634" at bounding box center [190, 213] width 229 height 16
paste input "Rubaga Branch Expenses Week Ending 13/09"
click at [123, 211] on input "TLUG016634" at bounding box center [190, 213] width 229 height 16
type input "TLUG016634 Rubaga Branch Expenses Week Ending 13th Sept 2025"
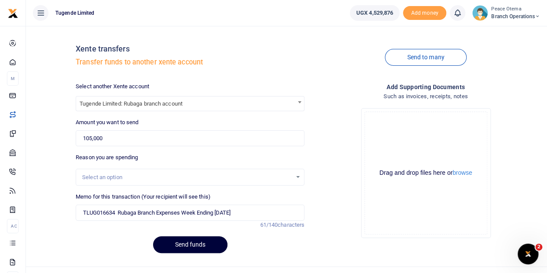
click at [182, 246] on button "Send funds" at bounding box center [190, 244] width 74 height 17
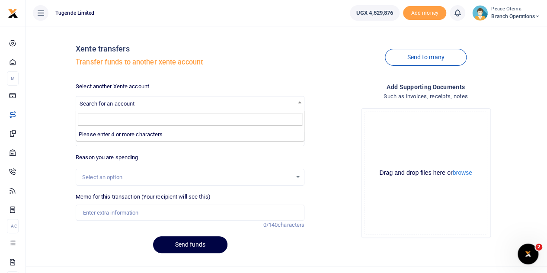
click at [101, 102] on span "Search for an account" at bounding box center [107, 103] width 55 height 6
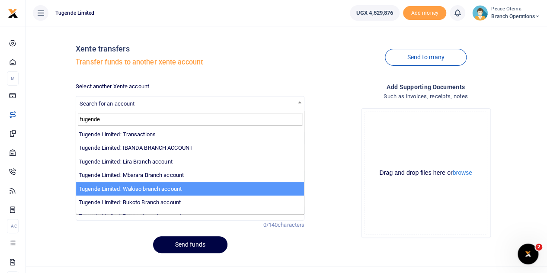
type input "tugende"
select select "3258"
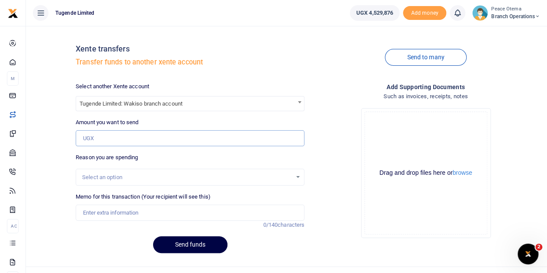
click at [113, 140] on input "Amount you want to send" at bounding box center [190, 138] width 229 height 16
paste input "100,000.00"
type input "100,000"
click at [97, 212] on input "Memo for this transaction (Your recipient will see this)" at bounding box center [190, 213] width 229 height 16
paste input "TLUG-016635"
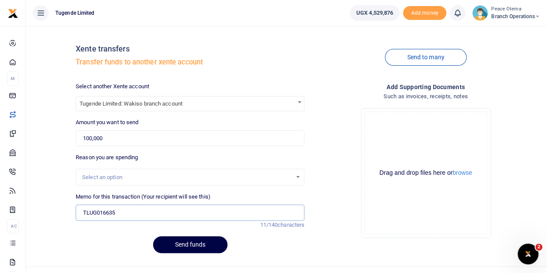
click at [127, 215] on input "TLUG016635" at bounding box center [190, 213] width 229 height 16
click at [132, 212] on input "TLUG016635" at bounding box center [190, 213] width 229 height 16
paste input "Staff breakfast and drinking water between 8th-13th/09/2025"
type input "TLUG016635 Staff breakfast and drinking water between 13th Sept 2025"
click at [178, 241] on button "Send funds" at bounding box center [190, 244] width 74 height 17
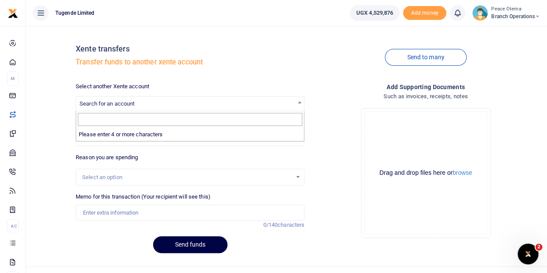
click at [108, 104] on span "Search for an account" at bounding box center [107, 103] width 55 height 6
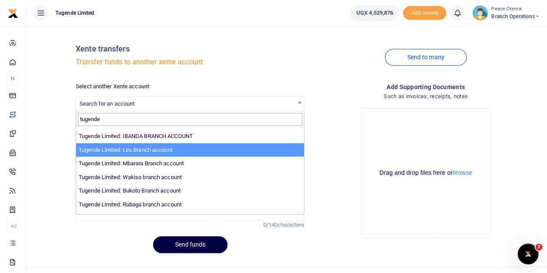
scroll to position [12, 0]
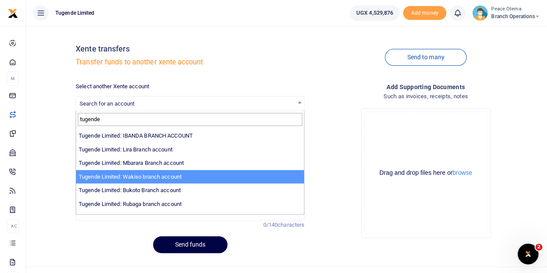
type input "tugende"
select select "3258"
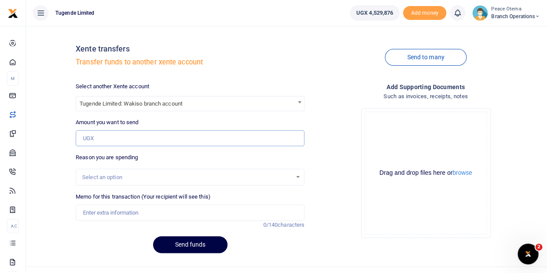
click at [96, 135] on input "Amount you want to send" at bounding box center [190, 138] width 229 height 16
click at [95, 137] on input "Amount you want to send" at bounding box center [190, 138] width 229 height 16
paste input "153,000.00"
type input "153,000"
paste input "TLUG-016562"
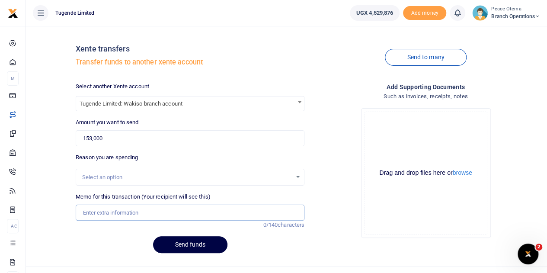
click at [90, 210] on input "Memo for this transaction (Your recipient will see this)" at bounding box center [190, 213] width 229 height 16
click at [126, 213] on input "TLUG016562" at bounding box center [190, 213] width 229 height 16
click at [124, 215] on input "TLUG016562" at bounding box center [190, 213] width 229 height 16
paste input "Wakiso expense on UMEME for September"
type input "TLUG016562 Wakiso expense on UMEME for September"
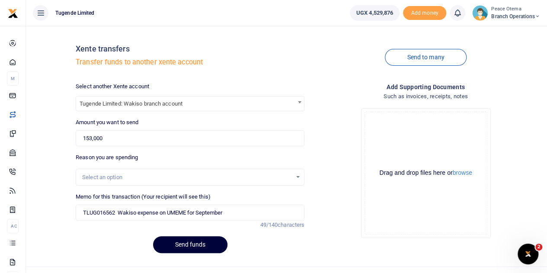
click at [193, 246] on button "Send funds" at bounding box center [190, 244] width 74 height 17
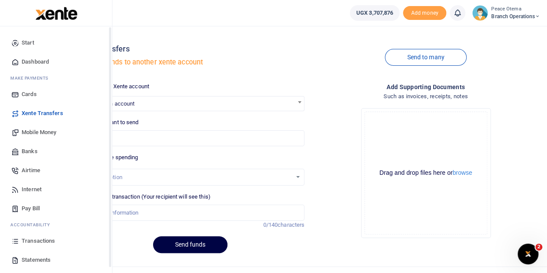
click at [23, 245] on span "Transactions" at bounding box center [38, 241] width 33 height 9
